Goal: Transaction & Acquisition: Book appointment/travel/reservation

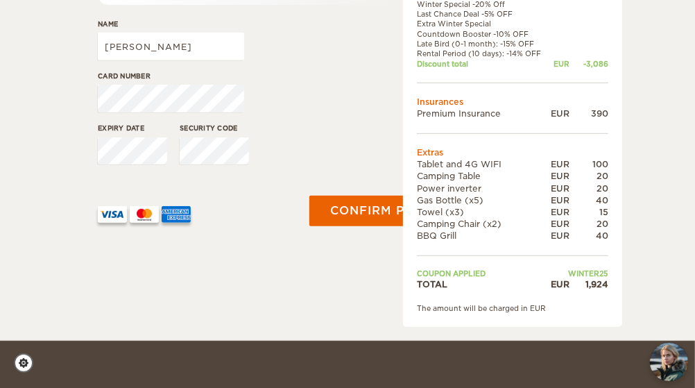
scroll to position [335, 0]
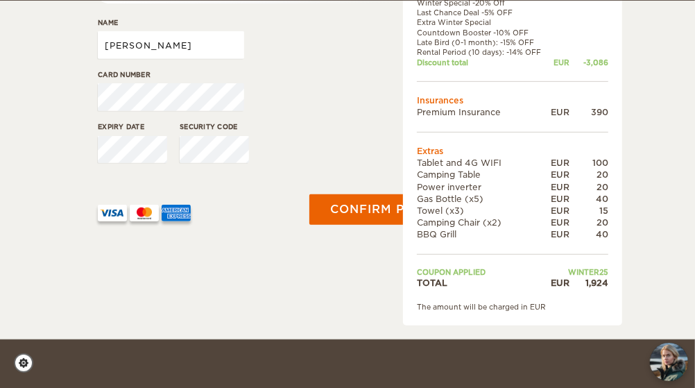
click at [205, 37] on input "[PERSON_NAME]" at bounding box center [171, 45] width 146 height 28
click at [157, 47] on input "Anthony D Lopez" at bounding box center [171, 45] width 146 height 28
type input "Anthony Lopez"
click at [339, 92] on div "Card number" at bounding box center [248, 95] width 301 height 52
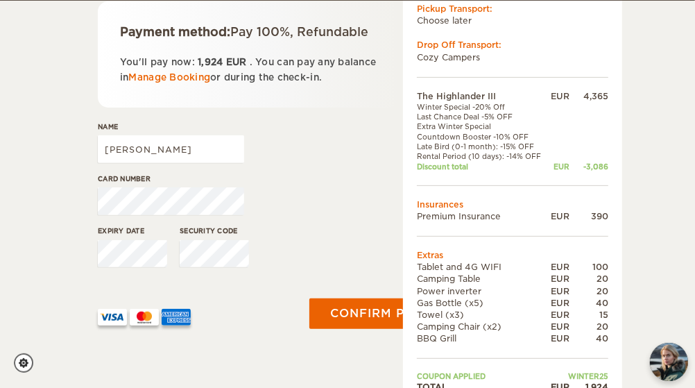
scroll to position [230, 0]
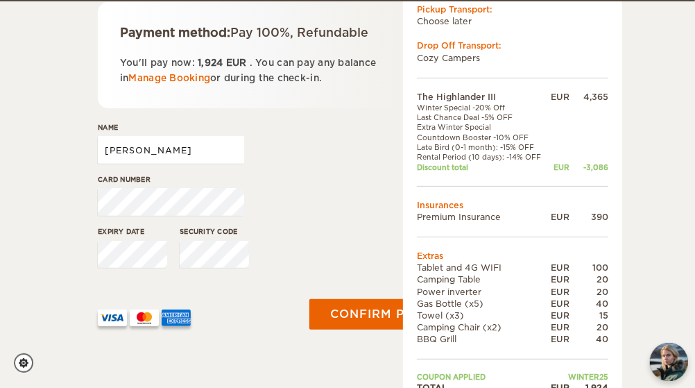
click at [214, 150] on input "Anthony Lopez" at bounding box center [171, 150] width 146 height 28
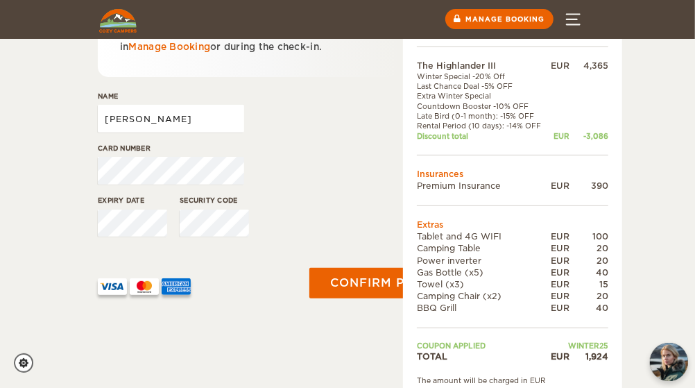
scroll to position [262, 0]
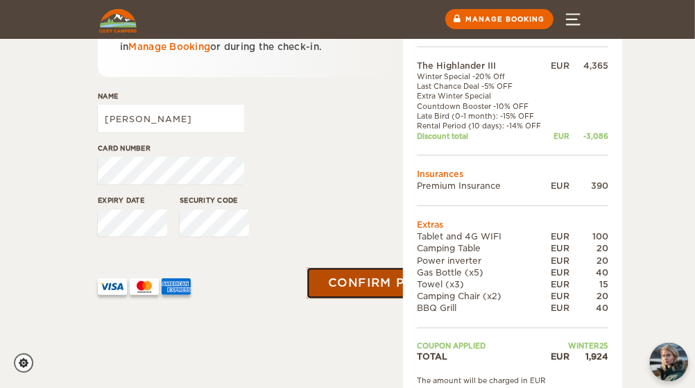
click at [369, 289] on button "Confirm payment" at bounding box center [394, 283] width 175 height 31
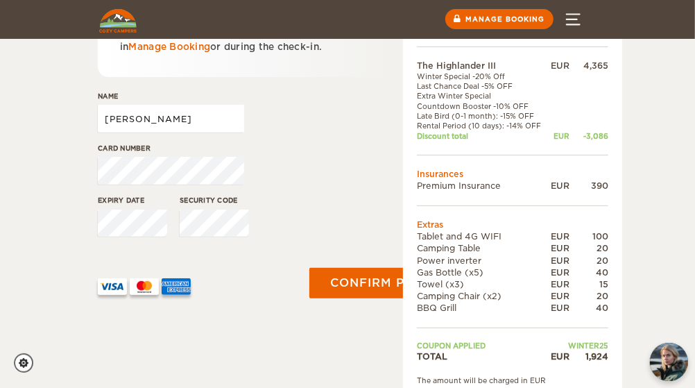
click at [214, 128] on input "[PERSON_NAME]" at bounding box center [171, 119] width 146 height 28
type input "[PERSON_NAME]"
click at [300, 158] on div "Card number" at bounding box center [248, 169] width 301 height 52
click at [386, 175] on div "Card number" at bounding box center [248, 169] width 301 height 52
